Goal: Information Seeking & Learning: Learn about a topic

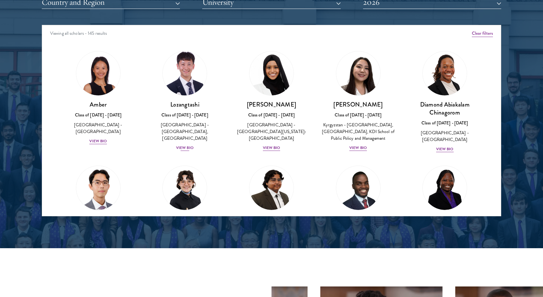
scroll to position [5, 0]
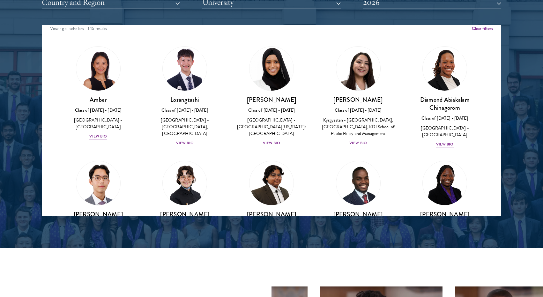
click at [264, 130] on div "[PERSON_NAME] Class of [DATE] - [DATE] [GEOGRAPHIC_DATA] - [GEOGRAPHIC_DATA][US…" at bounding box center [271, 121] width 74 height 51
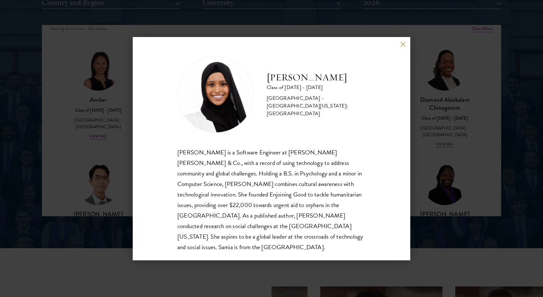
click at [400, 43] on button at bounding box center [402, 44] width 5 height 5
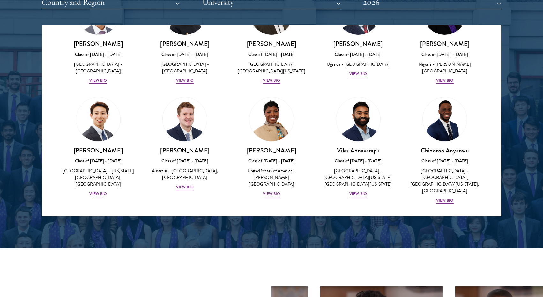
scroll to position [191, 0]
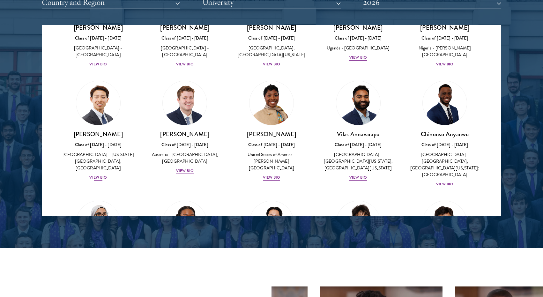
click at [100, 179] on div "View Bio" at bounding box center [98, 177] width 18 height 6
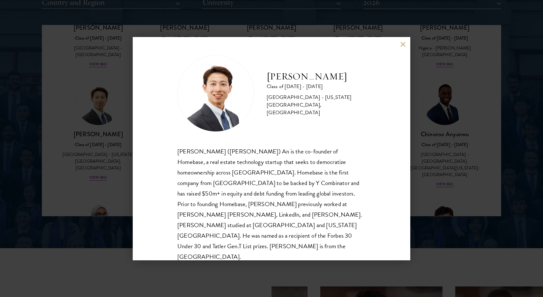
scroll to position [1, 0]
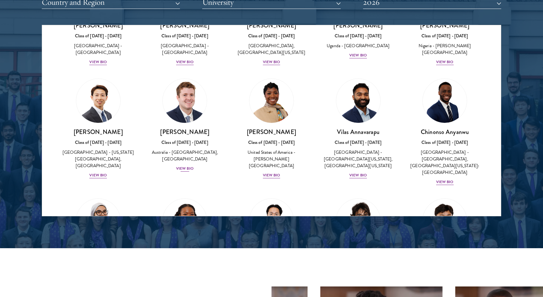
scroll to position [194, 0]
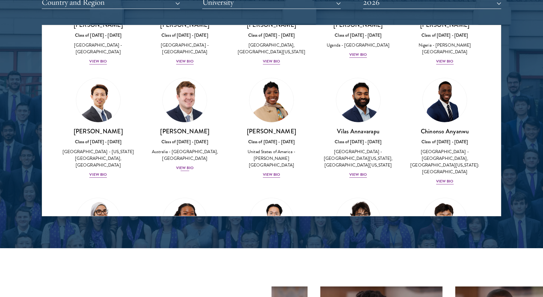
click at [197, 170] on div "[PERSON_NAME] Class of [DATE] - [DATE] [GEOGRAPHIC_DATA] - [GEOGRAPHIC_DATA], […" at bounding box center [185, 149] width 74 height 44
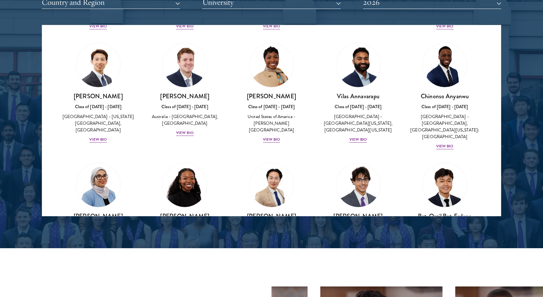
scroll to position [230, 0]
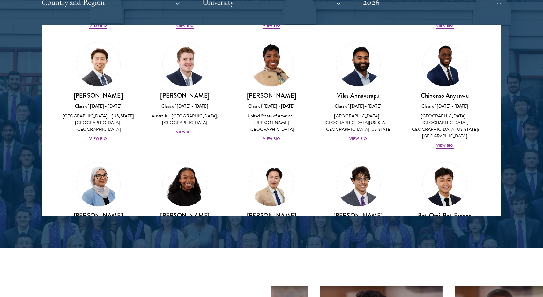
click at [270, 138] on div "[PERSON_NAME] Class of [DATE] - [DATE] [GEOGRAPHIC_DATA] - [PERSON_NAME][GEOGRA…" at bounding box center [271, 117] width 74 height 51
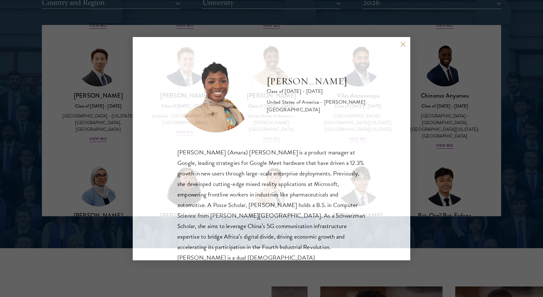
click at [362, 132] on div "[PERSON_NAME] Class of [DATE] - [DATE] [GEOGRAPHIC_DATA] - [PERSON_NAME][GEOGRA…" at bounding box center [271, 94] width 188 height 77
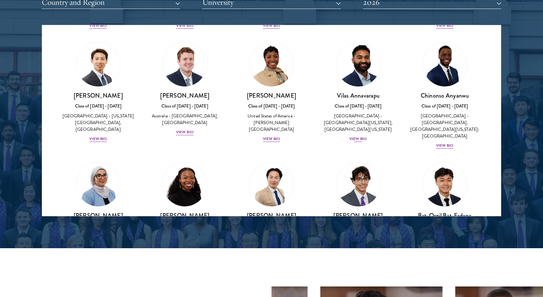
click at [362, 136] on div "View Bio" at bounding box center [358, 139] width 18 height 6
click at [441, 138] on div "[PERSON_NAME] Class of [DATE] - [DATE] [GEOGRAPHIC_DATA] - [GEOGRAPHIC_DATA], […" at bounding box center [445, 121] width 74 height 58
